Goal: Task Accomplishment & Management: Manage account settings

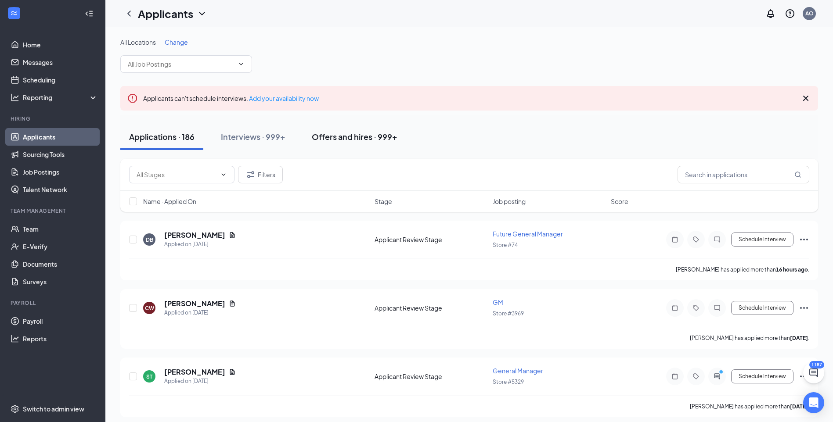
click at [359, 137] on div "Offers and hires · 999+" at bounding box center [355, 136] width 86 height 11
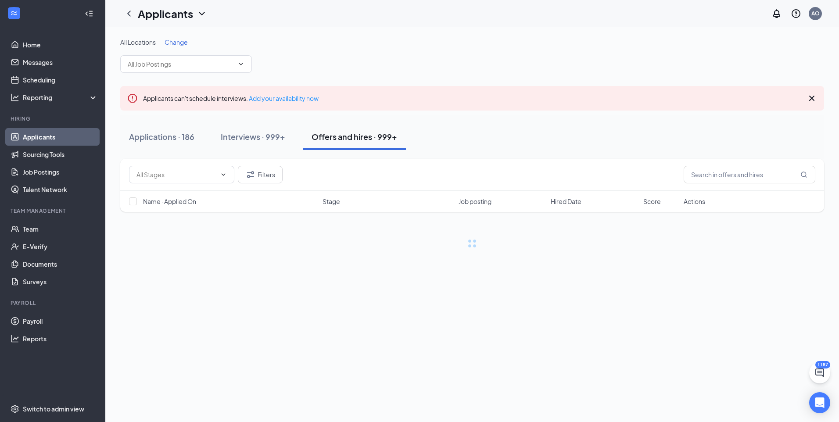
click at [739, 184] on div "Filters" at bounding box center [472, 175] width 704 height 32
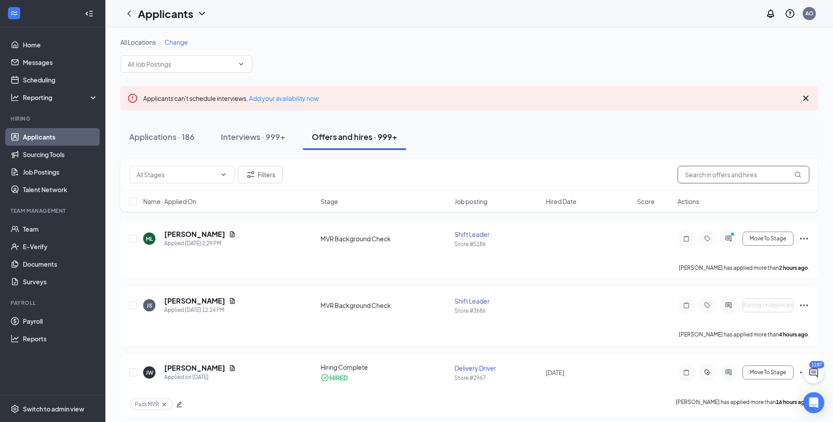
click at [738, 177] on input "text" at bounding box center [743, 175] width 132 height 18
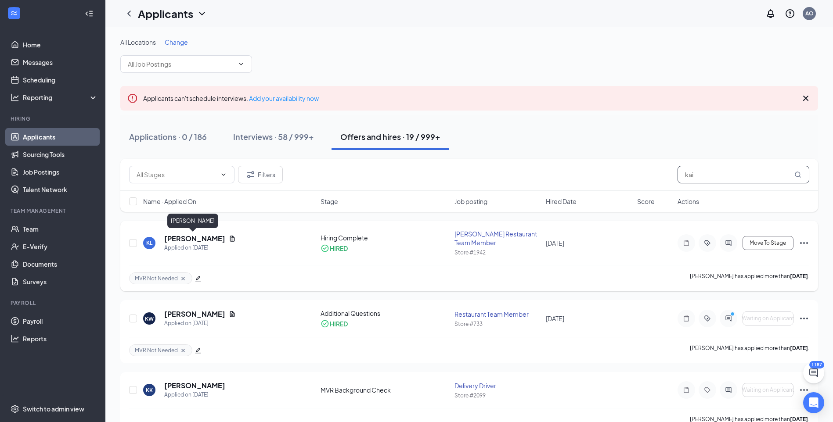
type input "kai"
click at [199, 239] on h5 "Kaiden Leitch" at bounding box center [194, 239] width 61 height 10
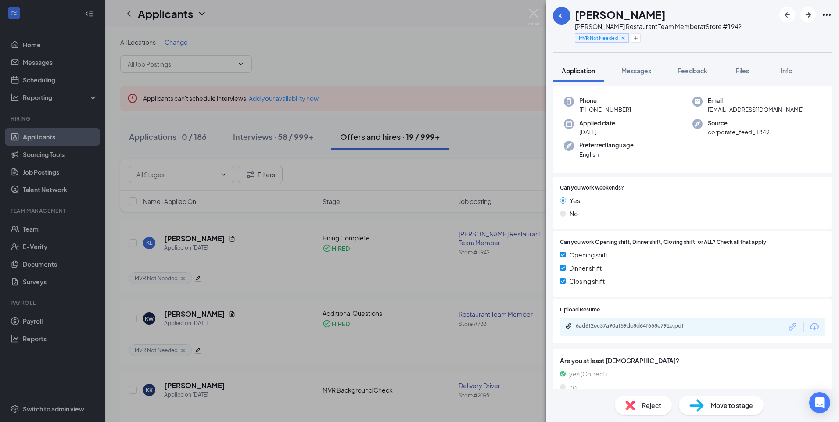
scroll to position [50, 0]
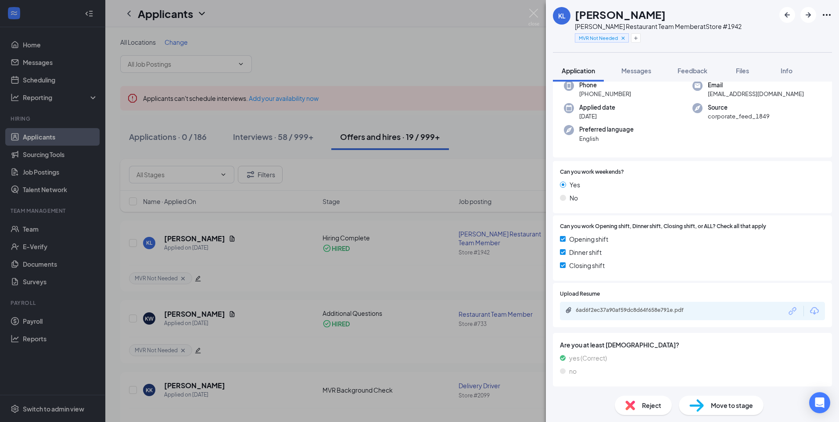
click at [824, 18] on icon "Ellipses" at bounding box center [827, 15] width 11 height 11
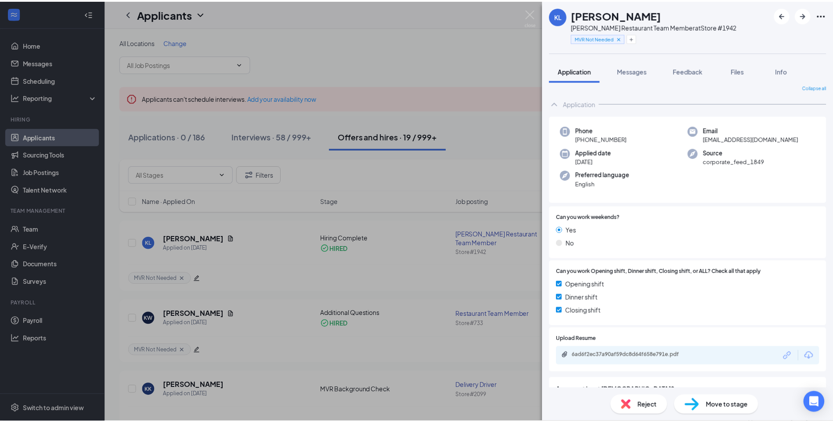
scroll to position [0, 0]
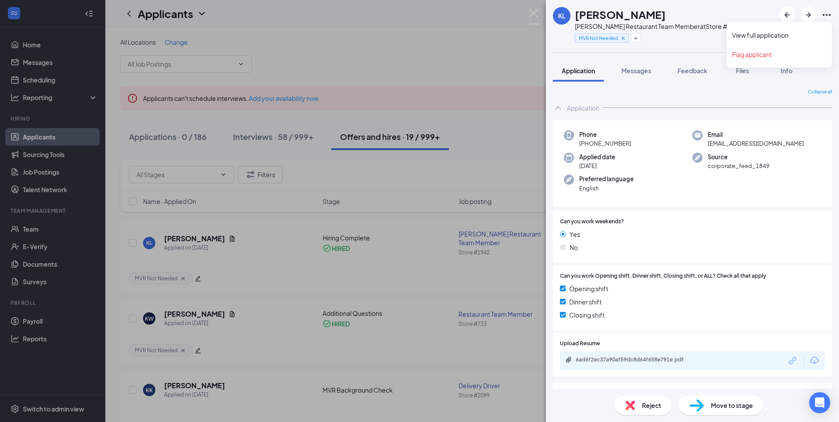
click at [831, 15] on icon "Ellipses" at bounding box center [827, 15] width 8 height 2
click at [531, 15] on img at bounding box center [533, 17] width 11 height 17
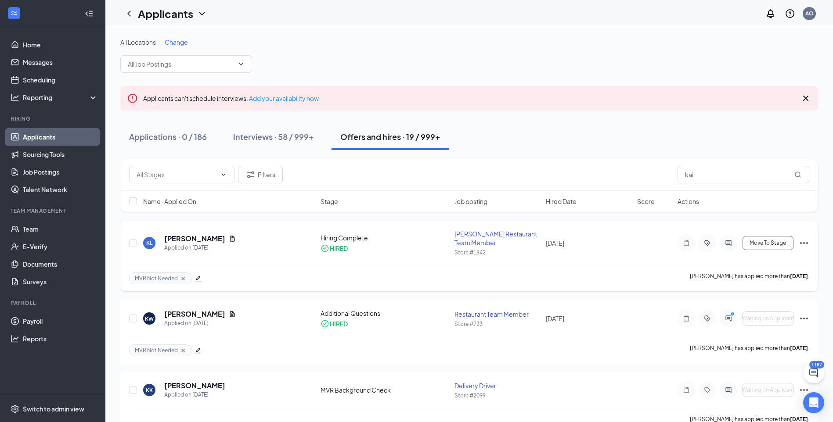
click at [799, 242] on icon "Ellipses" at bounding box center [803, 243] width 11 height 11
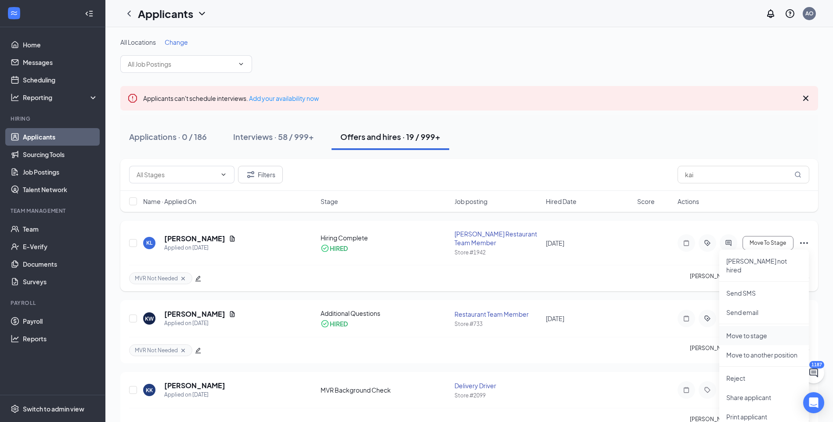
click at [751, 331] on p "Move to stage" at bounding box center [763, 335] width 75 height 9
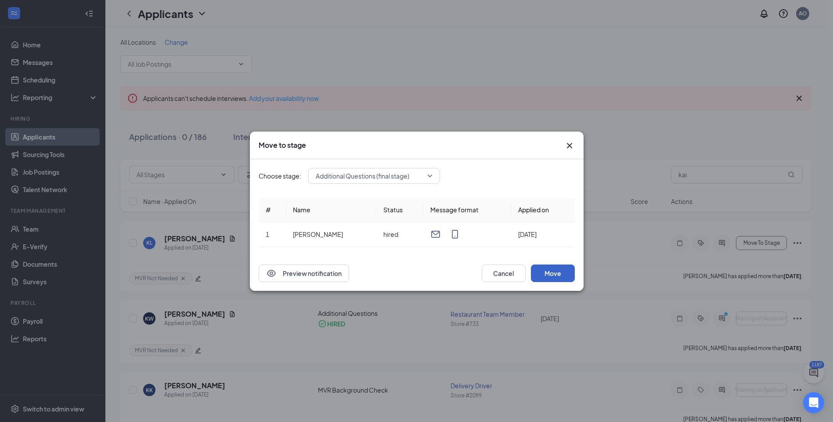
click at [553, 270] on button "Move" at bounding box center [553, 274] width 44 height 18
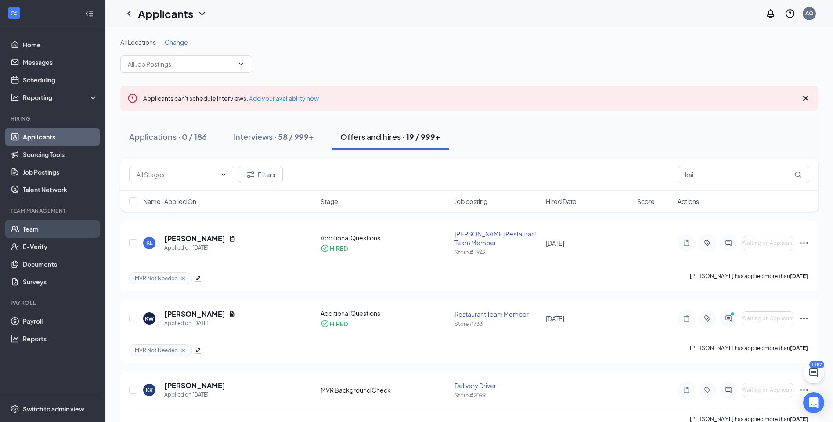
click at [32, 234] on link "Team" at bounding box center [60, 229] width 75 height 18
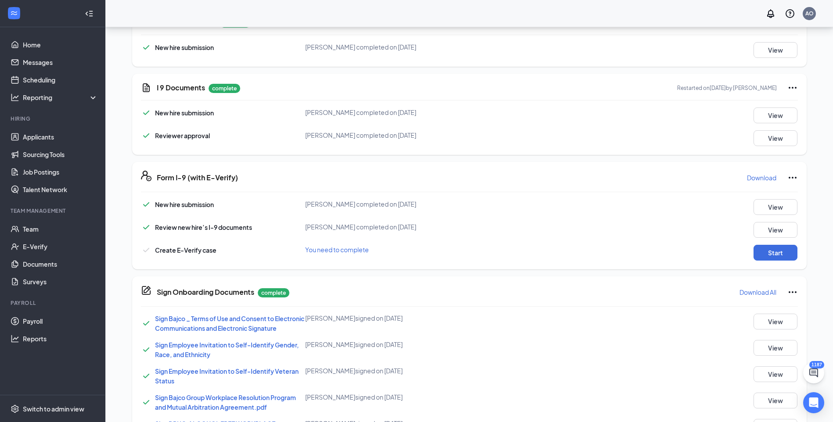
scroll to position [169, 0]
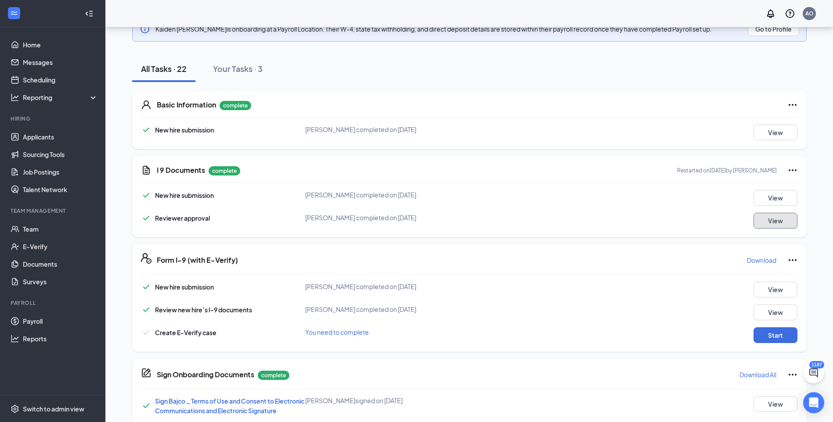
click at [772, 224] on button "View" at bounding box center [775, 221] width 44 height 16
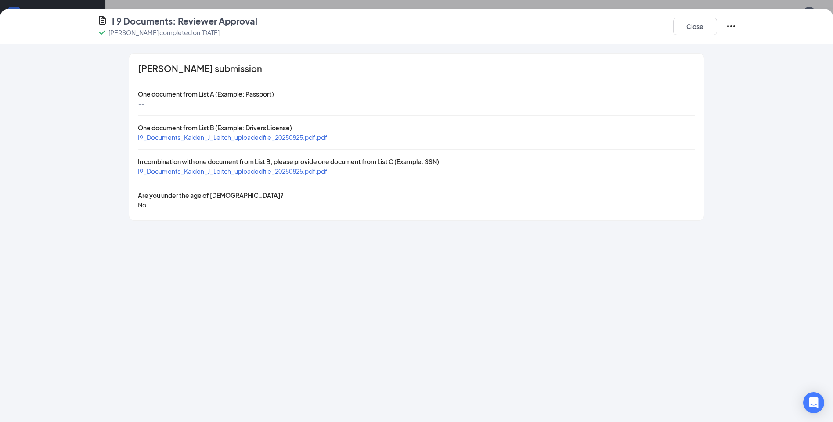
click at [296, 140] on span "I9_Documents_Kaiden_J_Leitch_uploadedfile_20250825.pdf.pdf" at bounding box center [233, 137] width 190 height 8
drag, startPoint x: 211, startPoint y: 171, endPoint x: 219, endPoint y: 173, distance: 8.6
click at [211, 171] on span "I9_Documents_Kaiden_J_Leitch_uploadedfile_20250825.pdf.pdf" at bounding box center [233, 171] width 190 height 8
click at [686, 27] on button "Close" at bounding box center [695, 27] width 44 height 18
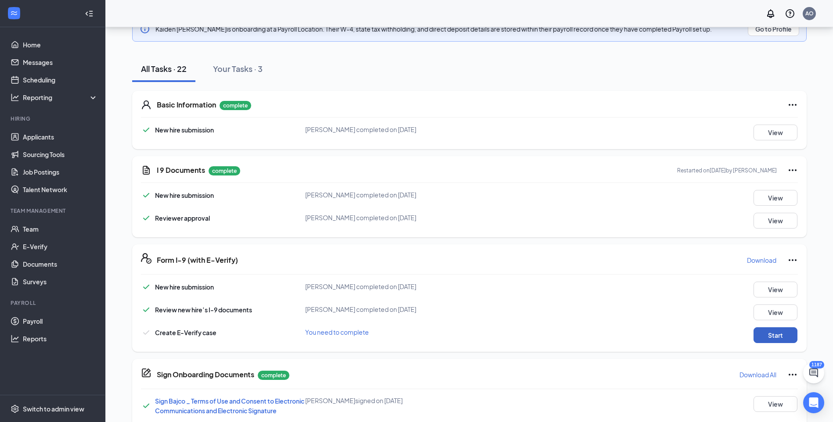
click at [776, 333] on button "Start" at bounding box center [775, 335] width 44 height 16
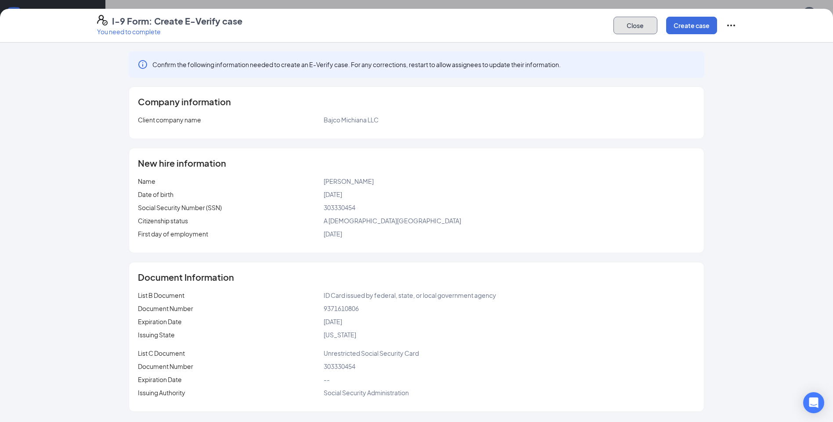
drag, startPoint x: 633, startPoint y: 30, endPoint x: 139, endPoint y: 101, distance: 499.4
click at [629, 29] on button "Close" at bounding box center [635, 26] width 44 height 18
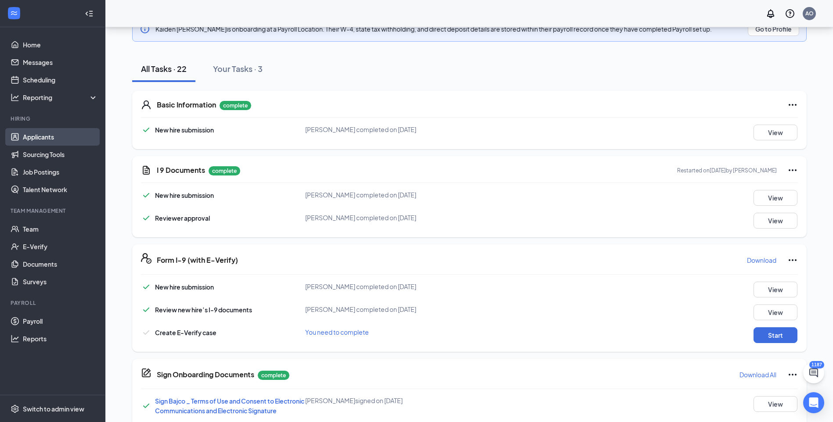
click at [49, 139] on link "Applicants" at bounding box center [60, 137] width 75 height 18
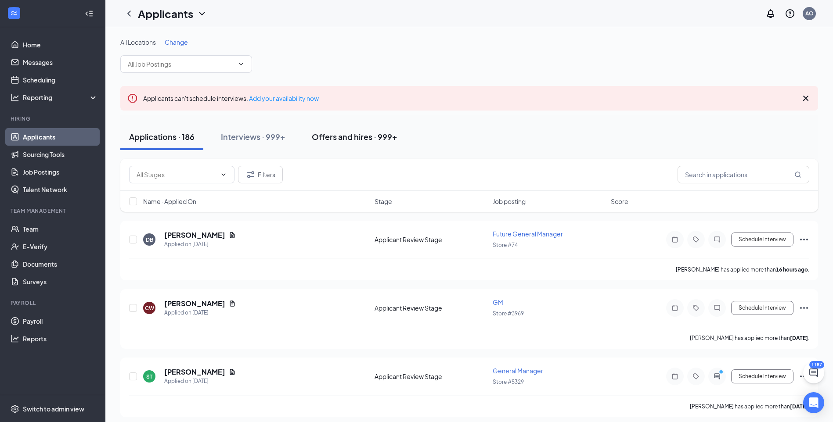
click at [353, 146] on button "Offers and hires · 999+" at bounding box center [354, 137] width 103 height 26
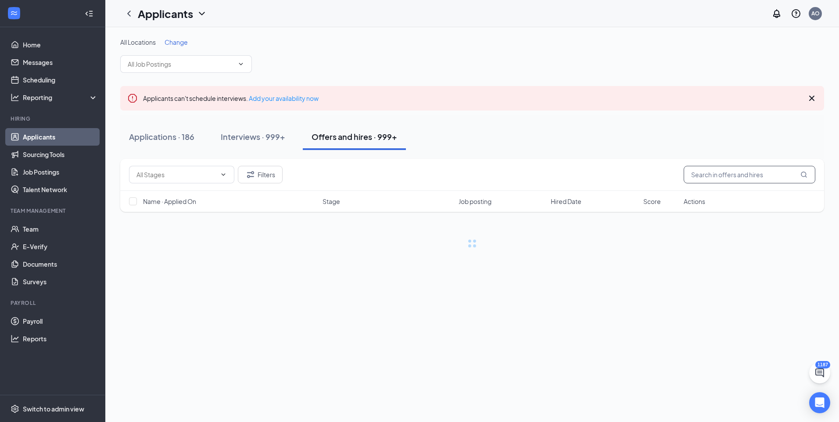
click at [744, 174] on input "text" at bounding box center [750, 175] width 132 height 18
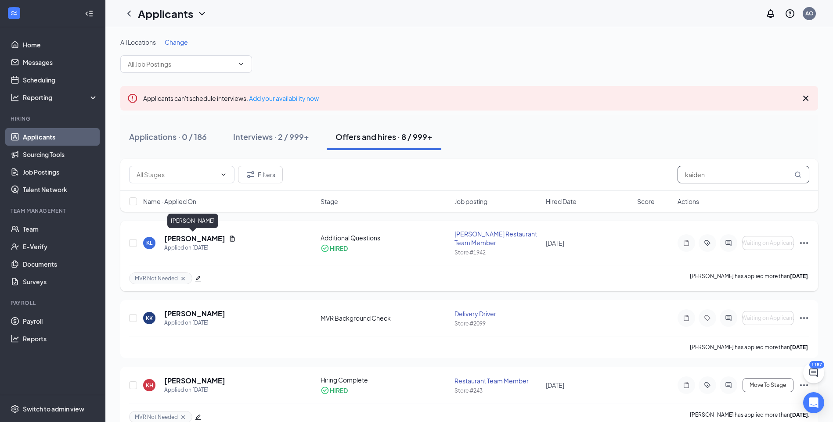
type input "kaiden"
click at [195, 237] on h5 "Kaiden Leitch" at bounding box center [194, 239] width 61 height 10
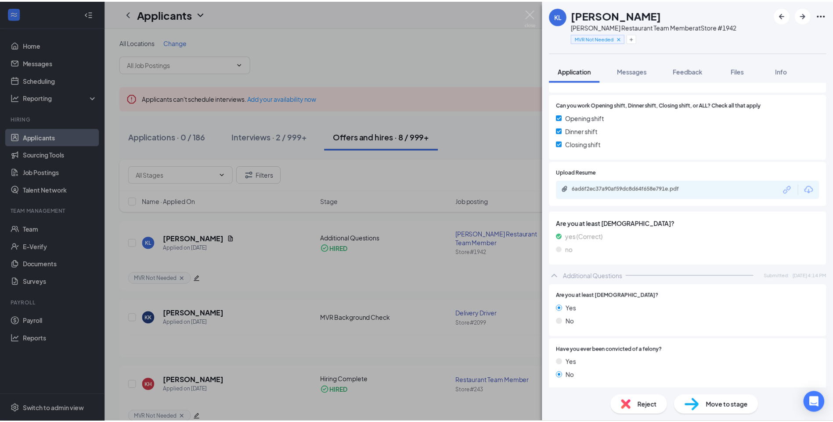
scroll to position [176, 0]
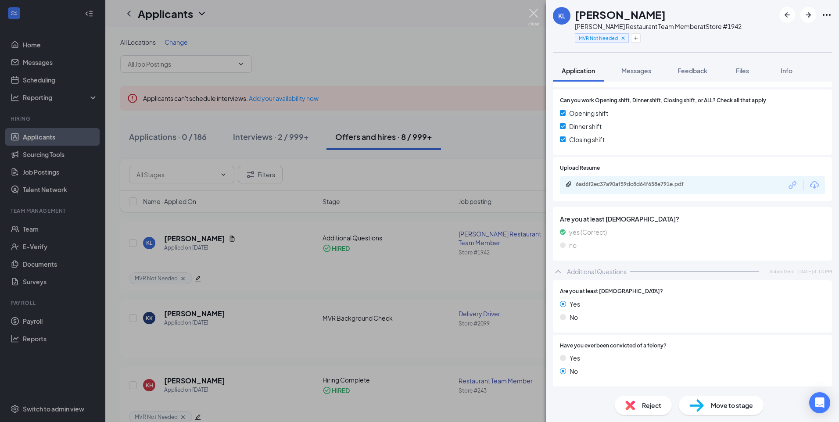
drag, startPoint x: 537, startPoint y: 19, endPoint x: 197, endPoint y: 158, distance: 367.2
click at [536, 19] on img at bounding box center [533, 17] width 11 height 17
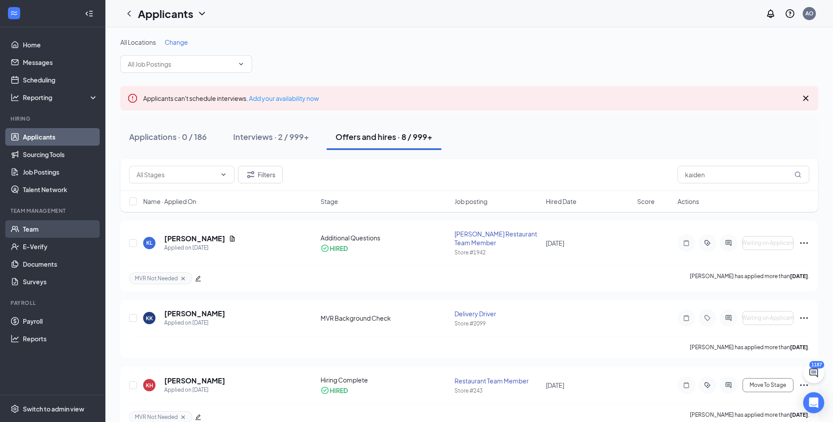
click at [43, 232] on link "Team" at bounding box center [60, 229] width 75 height 18
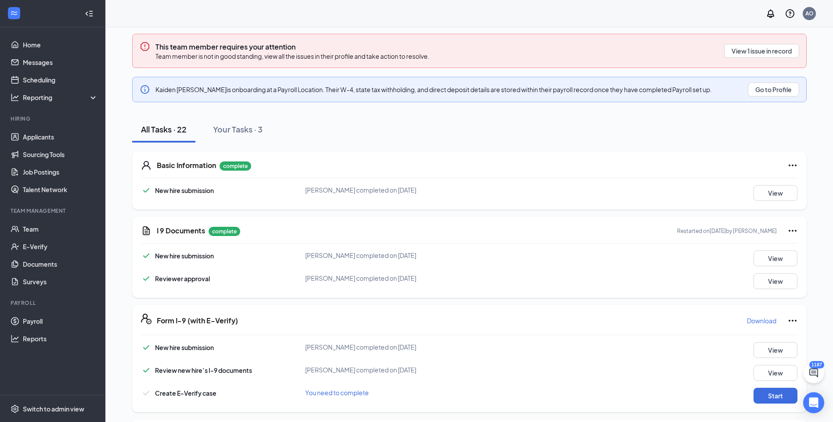
scroll to position [176, 0]
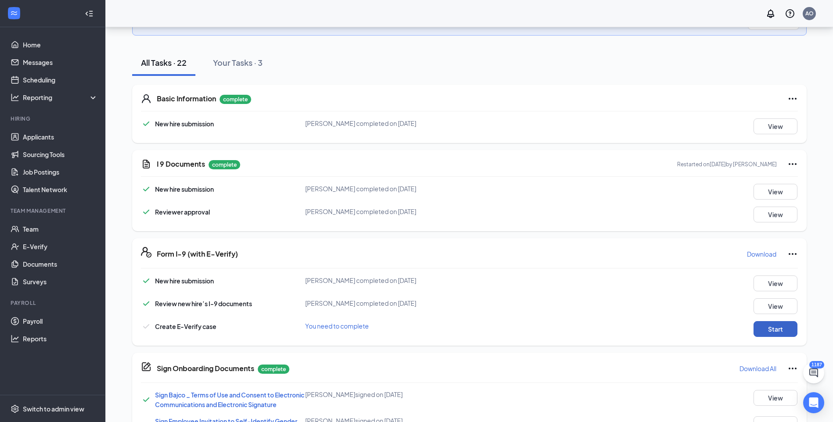
click at [781, 334] on button "Start" at bounding box center [775, 329] width 44 height 16
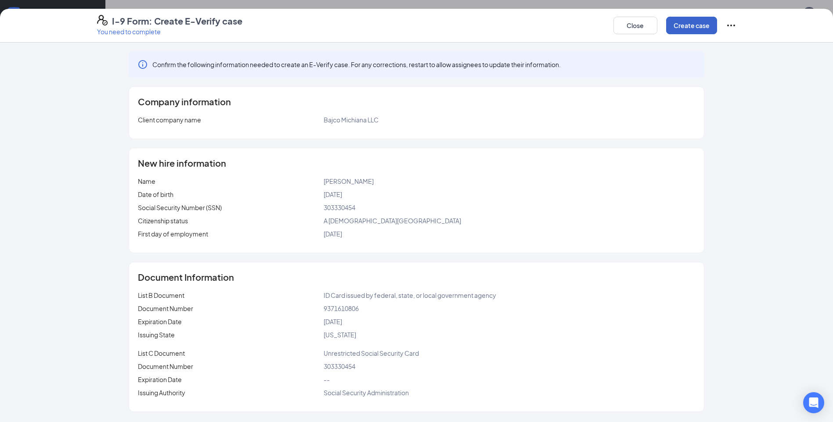
click at [688, 23] on button "Create case" at bounding box center [691, 26] width 51 height 18
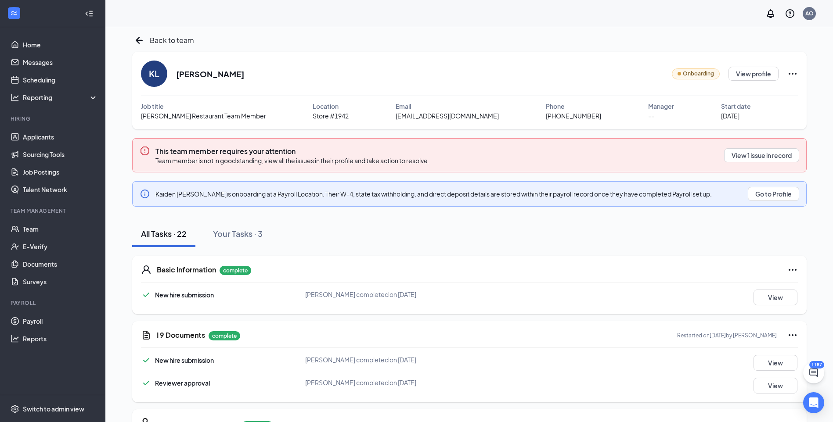
scroll to position [0, 0]
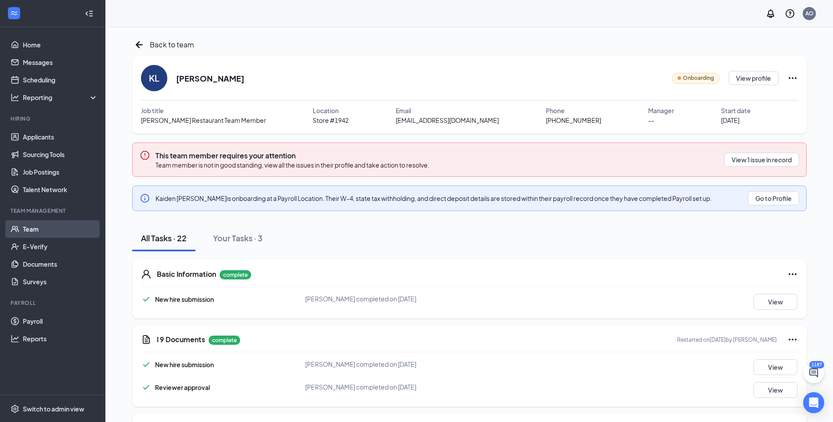
click at [41, 231] on link "Team" at bounding box center [60, 229] width 75 height 18
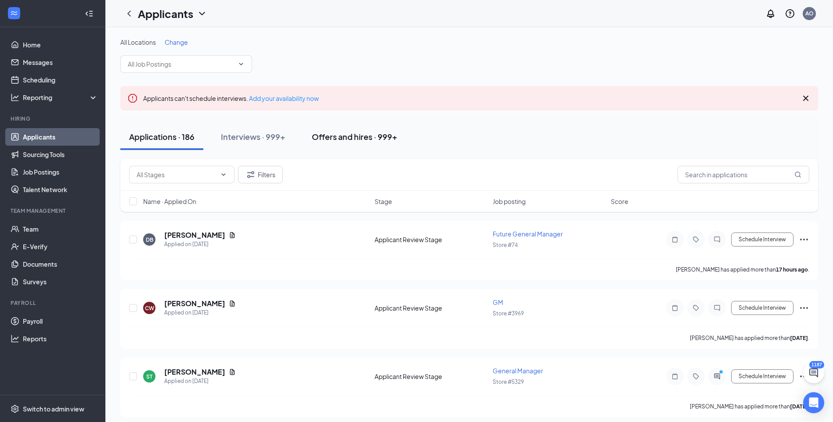
click at [320, 137] on div "Offers and hires · 999+" at bounding box center [355, 136] width 86 height 11
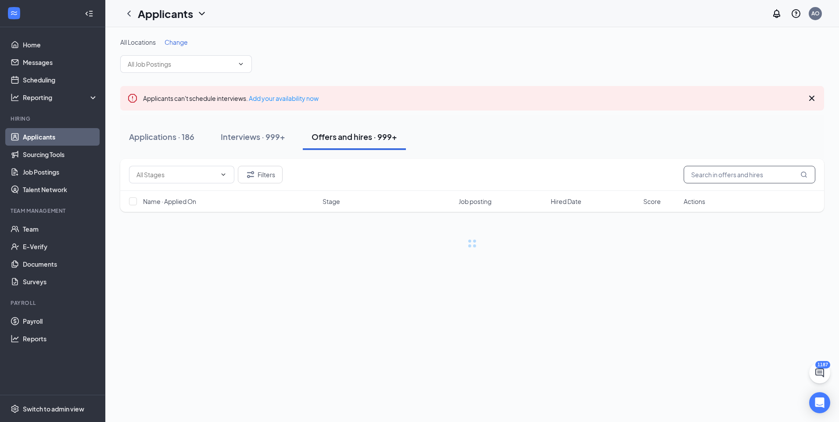
click at [728, 173] on input "text" at bounding box center [750, 175] width 132 height 18
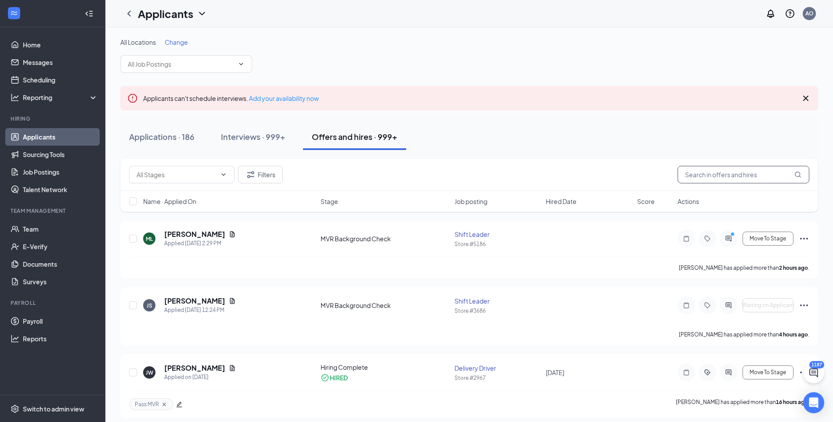
type input "e"
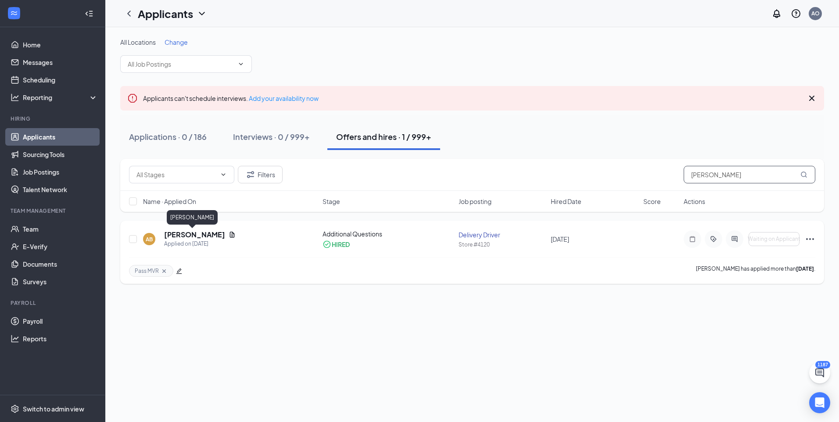
type input "belsha"
click at [199, 238] on h5 "Austin Belsha" at bounding box center [194, 235] width 61 height 10
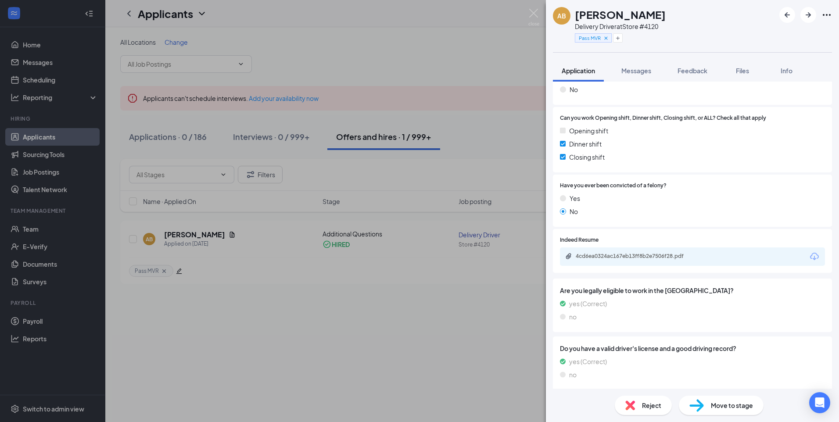
scroll to position [50, 0]
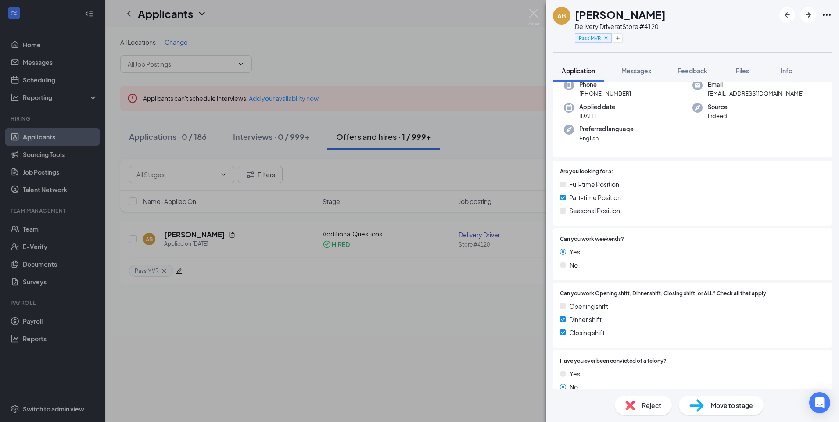
click at [537, 8] on div "AB Austin Belsha Delivery Driver at Store #4120 Pass MVR Application Messages F…" at bounding box center [419, 211] width 839 height 422
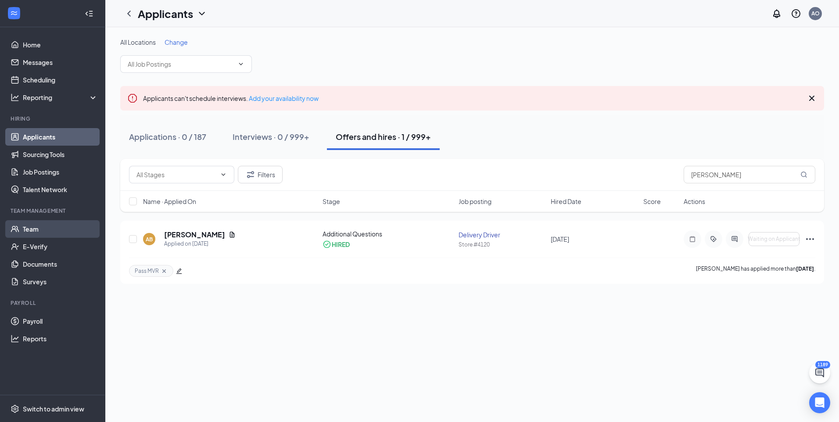
click at [35, 231] on link "Team" at bounding box center [60, 229] width 75 height 18
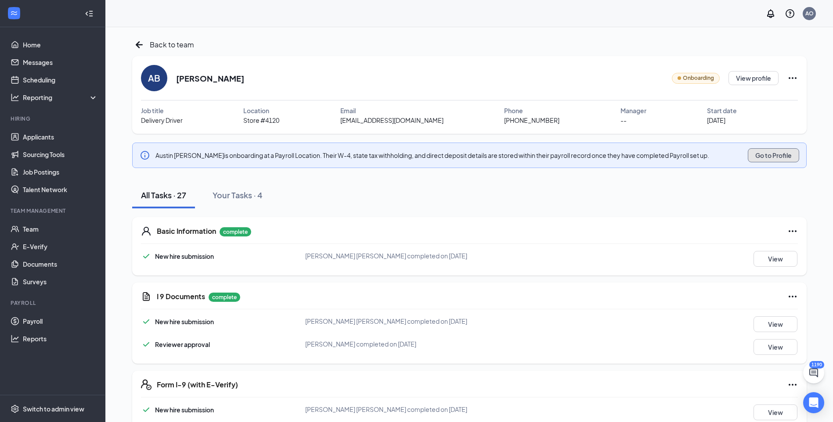
click at [781, 149] on button "Go to Profile" at bounding box center [772, 155] width 51 height 14
